Goal: Task Accomplishment & Management: Use online tool/utility

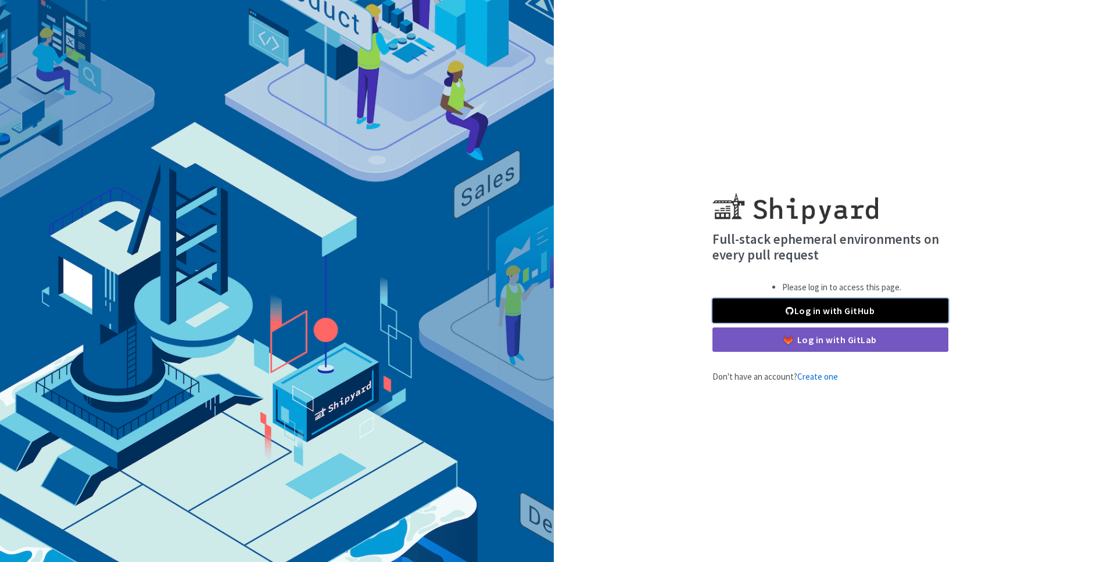
click at [784, 309] on link "Log in with GitHub" at bounding box center [830, 311] width 236 height 24
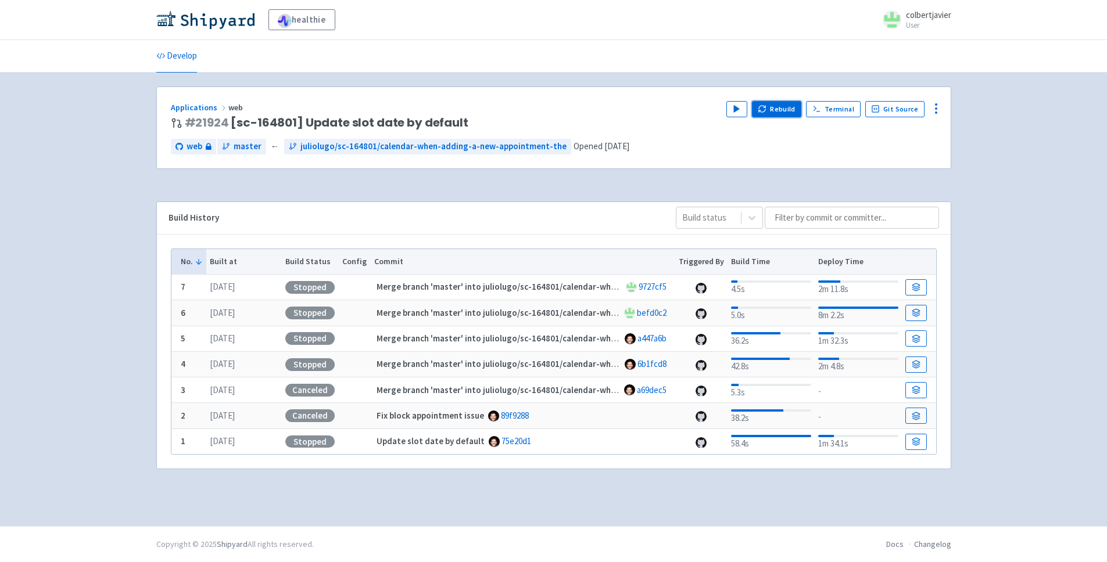
click at [766, 110] on icon "button" at bounding box center [762, 109] width 9 height 9
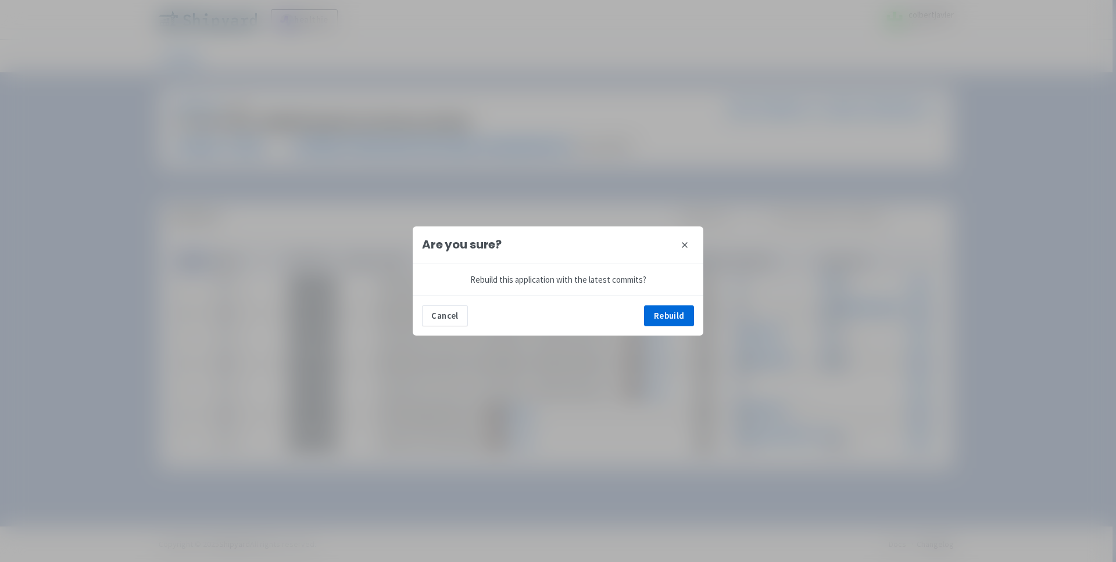
click at [669, 328] on div "Cancel Rebuild" at bounding box center [558, 316] width 291 height 40
click at [671, 318] on button "Rebuild" at bounding box center [669, 316] width 50 height 21
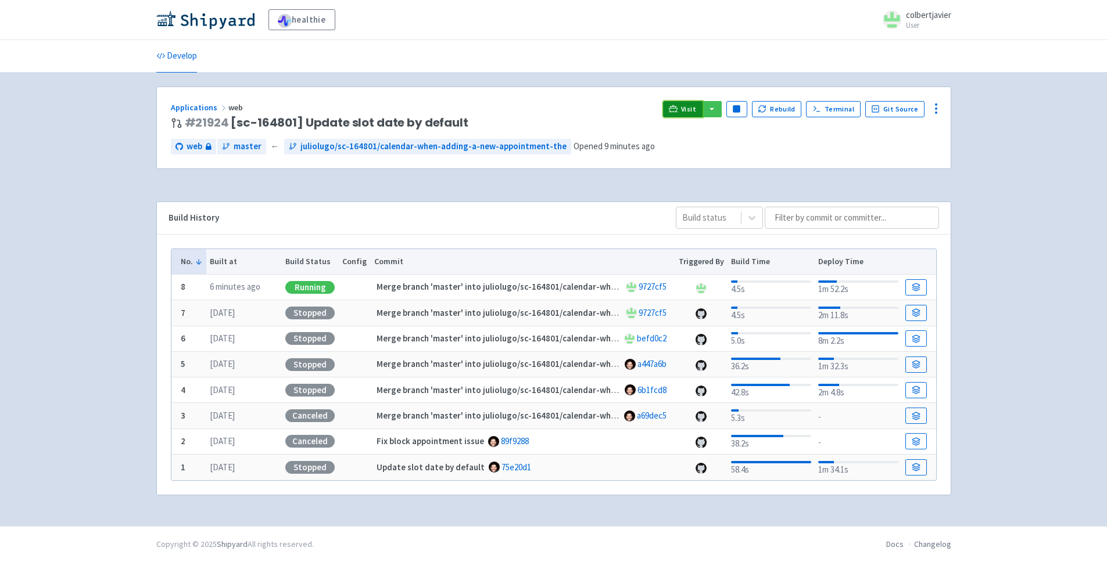
click at [702, 112] on link "Visit" at bounding box center [683, 109] width 40 height 16
